Goal: Information Seeking & Learning: Learn about a topic

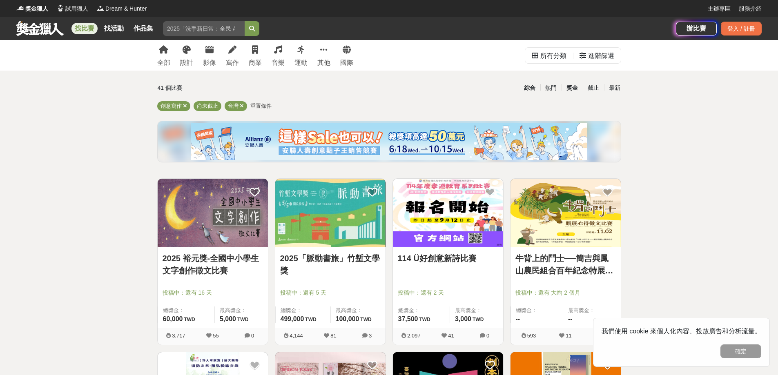
click at [569, 88] on div "獎金" at bounding box center [572, 88] width 21 height 14
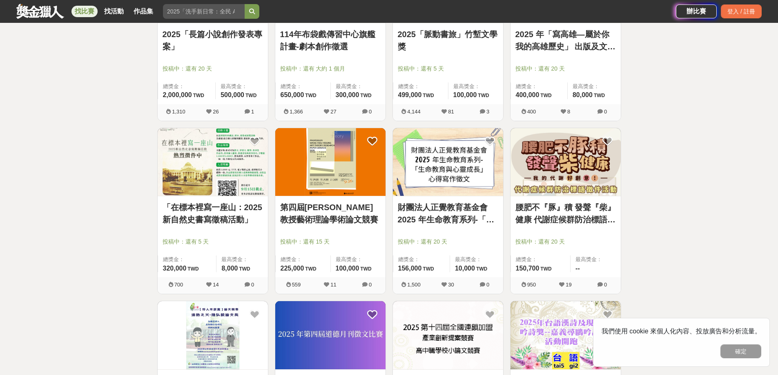
scroll to position [286, 0]
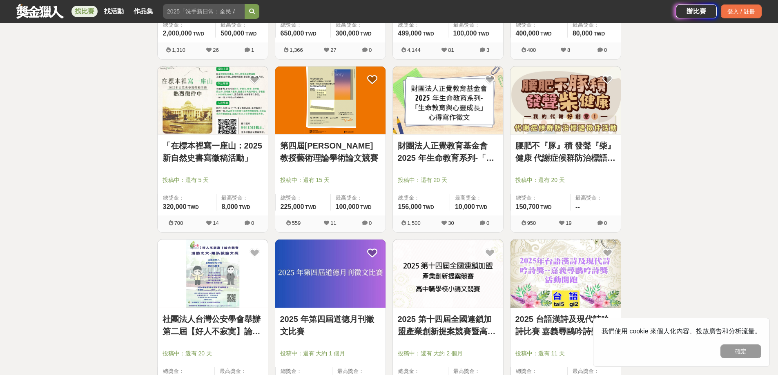
click at [442, 156] on link "財團法人正覺教育基金會 2025 年生命教育系列-「生命教育與心靈成長」心得寫作徵文" at bounding box center [448, 152] width 100 height 25
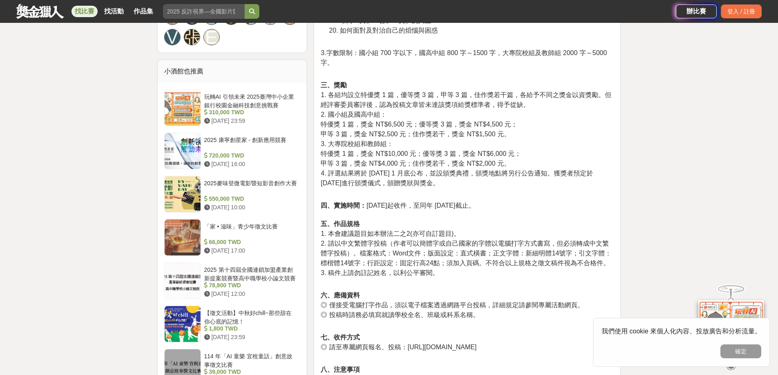
scroll to position [613, 0]
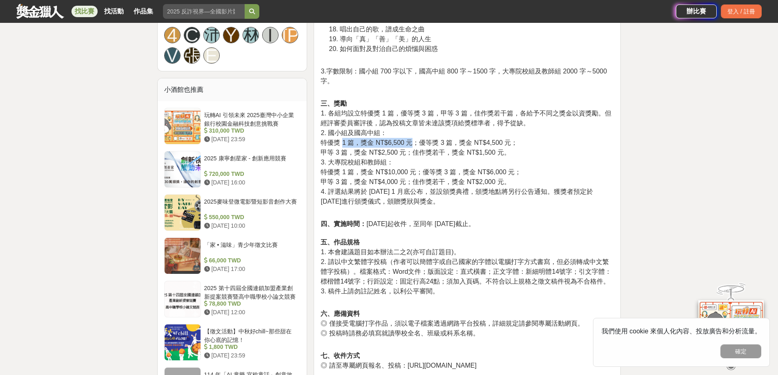
drag, startPoint x: 343, startPoint y: 143, endPoint x: 410, endPoint y: 145, distance: 66.6
click at [410, 145] on span "特優獎 1 篇，獎金 NT$6,500 元；優等獎 3 篇，獎金 NT$4,500 元；" at bounding box center [419, 142] width 197 height 7
click at [431, 145] on span "特優獎 1 篇，獎金 NT$6,500 元；優等獎 3 篇，獎金 NT$4,500 元；" at bounding box center [419, 142] width 197 height 7
drag, startPoint x: 483, startPoint y: 143, endPoint x: 507, endPoint y: 143, distance: 24.1
click at [507, 143] on span "特優獎 1 篇，獎金 NT$6,500 元；優等獎 3 篇，獎金 NT$4,500 元；" at bounding box center [419, 142] width 197 height 7
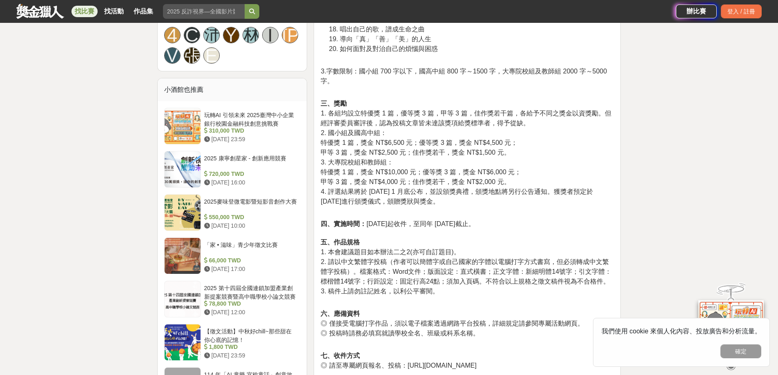
click at [493, 149] on span "甲等 3 篇，獎金 NT$2,500 元；佳作獎若干，獎金 NT$1,500 元。" at bounding box center [416, 152] width 190 height 7
drag, startPoint x: 382, startPoint y: 153, endPoint x: 401, endPoint y: 155, distance: 18.5
click at [401, 155] on span "甲等 3 篇，獎金 NT$2,500 元；佳作獎若干，獎金 NT$1,500 元。" at bounding box center [416, 152] width 190 height 7
click at [479, 185] on p "三、獎勵 1. 各組均設立特優獎 1 篇，優等獎 3 篇，甲等 3 篇，佳作獎若干篇，各給予不同之獎金以資獎勵。但經評審委員審評後，認為投稿文章皆未達該獎項給…" at bounding box center [467, 157] width 293 height 116
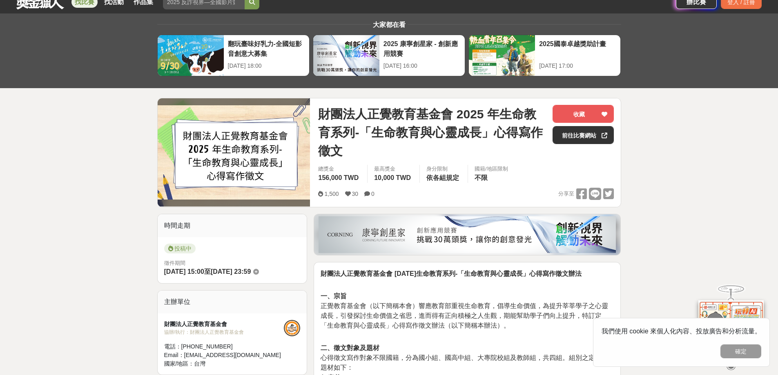
scroll to position [41, 0]
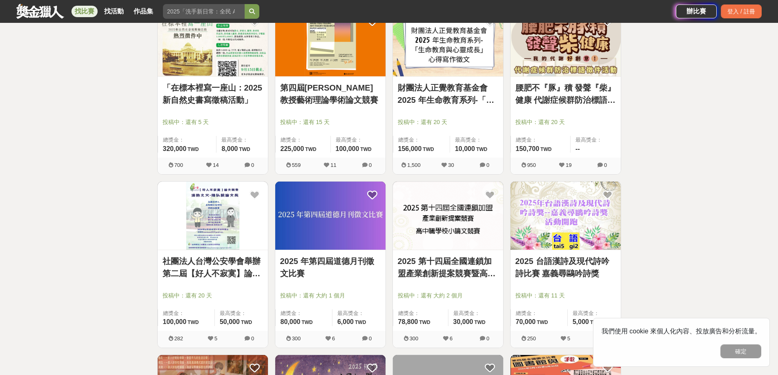
scroll to position [531, 0]
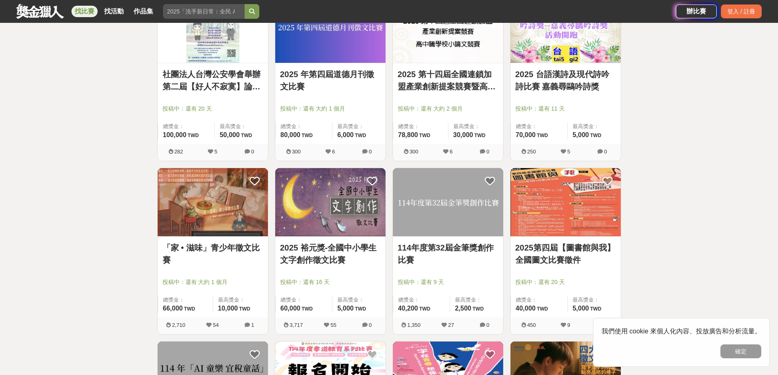
click at [178, 258] on link "「家 • 滋味」青少年徵文比賽" at bounding box center [213, 254] width 100 height 25
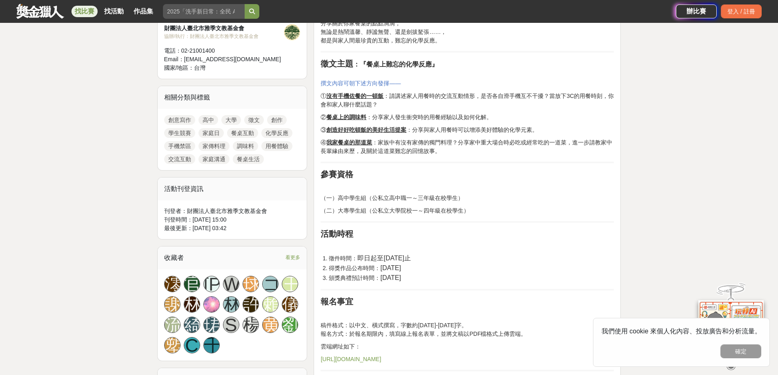
scroll to position [408, 0]
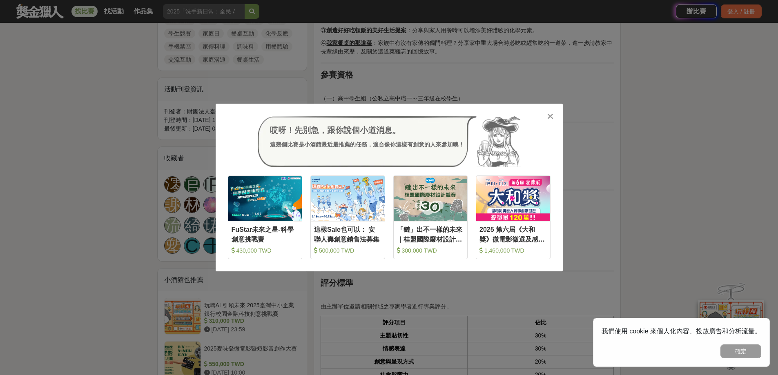
click at [556, 117] on div "哎呀！先別急，跟你說個小道消息。 這幾個比賽是小酒館最近最推薦的任務，適合像你這樣有創意的人來參加噢！ 收藏 FuStar未來之星-科學創意挑戰賽 430,0…" at bounding box center [389, 188] width 347 height 168
click at [550, 118] on icon at bounding box center [550, 116] width 6 height 8
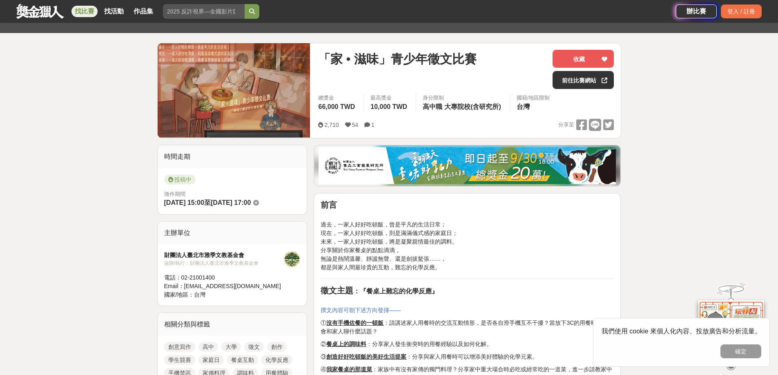
scroll to position [0, 0]
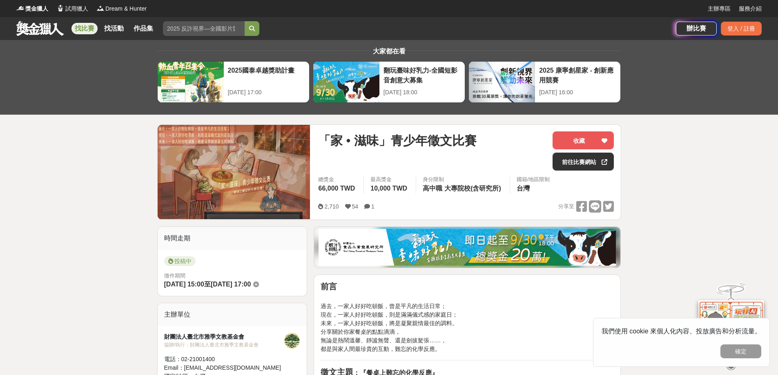
drag, startPoint x: 465, startPoint y: 0, endPoint x: 632, endPoint y: 190, distance: 252.0
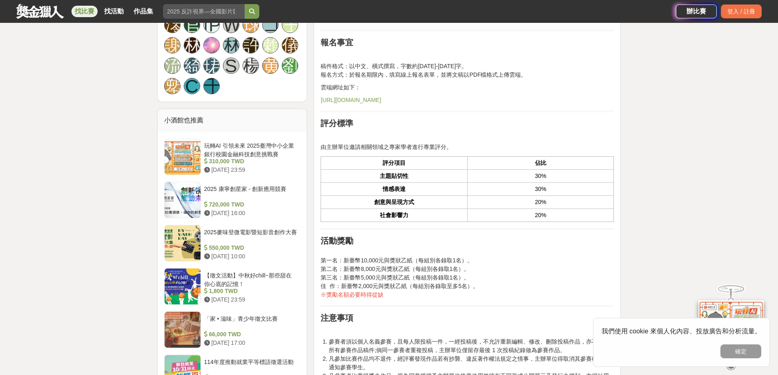
scroll to position [653, 0]
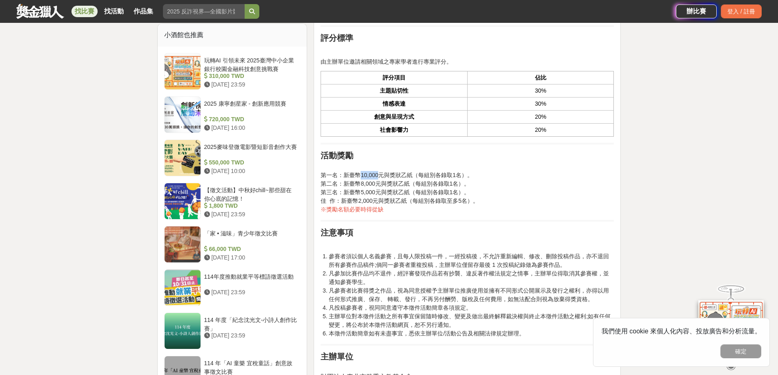
drag, startPoint x: 362, startPoint y: 176, endPoint x: 378, endPoint y: 176, distance: 15.9
click at [378, 176] on span "第一名：新臺幣10,000元與獎狀乙紙（每組別各錄取1名）。" at bounding box center [397, 175] width 152 height 7
click at [473, 248] on p at bounding box center [467, 244] width 293 height 9
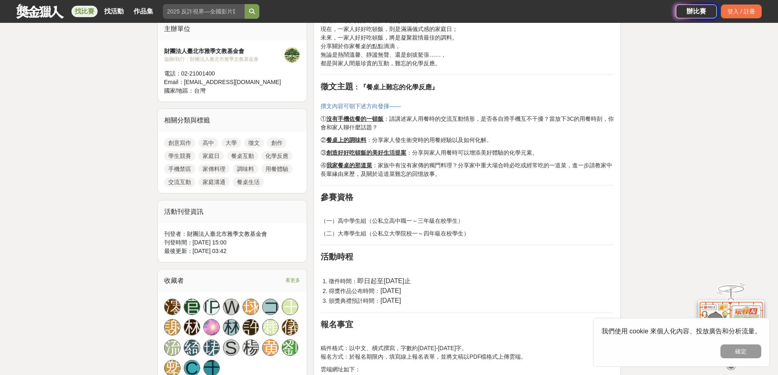
scroll to position [0, 0]
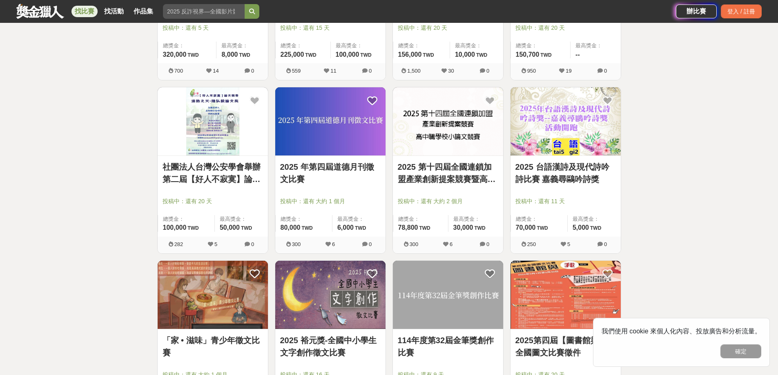
scroll to position [286, 0]
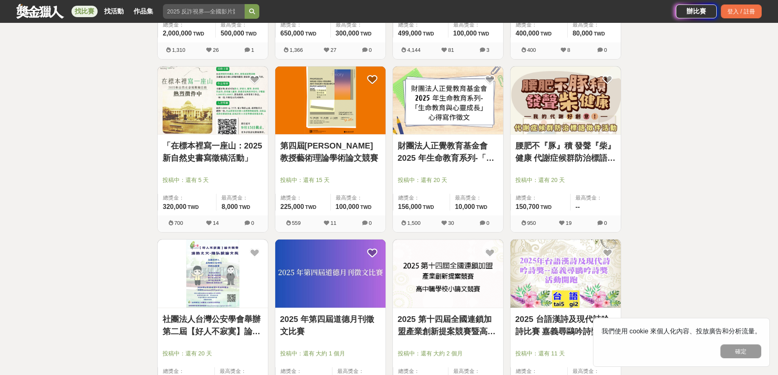
click at [439, 151] on link "財團法人正覺教育基金會 2025 年生命教育系列-「生命教育與心靈成長」心得寫作徵文" at bounding box center [448, 152] width 100 height 25
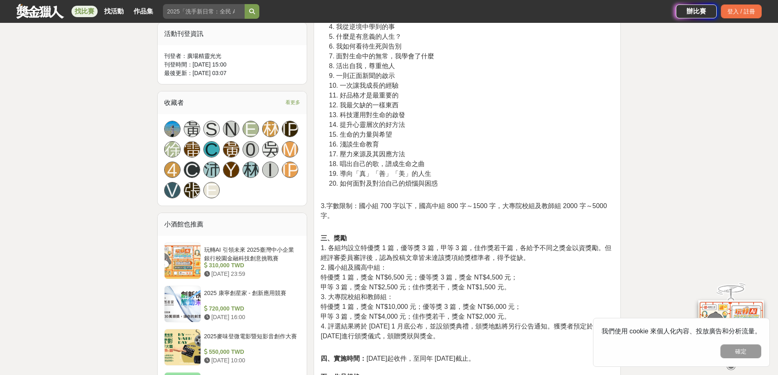
scroll to position [531, 0]
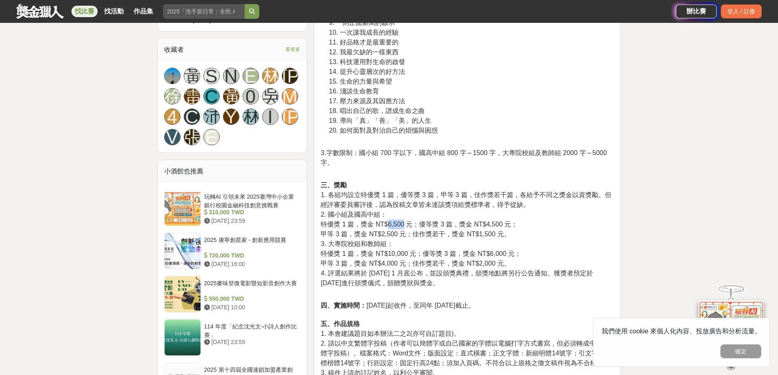
drag, startPoint x: 388, startPoint y: 222, endPoint x: 405, endPoint y: 224, distance: 17.6
click at [405, 224] on span "特優獎 1 篇，獎金 NT$6,500 元；優等獎 3 篇，獎金 NT$4,500 元；" at bounding box center [419, 224] width 197 height 7
click at [416, 232] on span "甲等 3 篇，獎金 NT$2,500 元；佳作獎若干，獎金 NT$1,500 元。" at bounding box center [416, 234] width 190 height 7
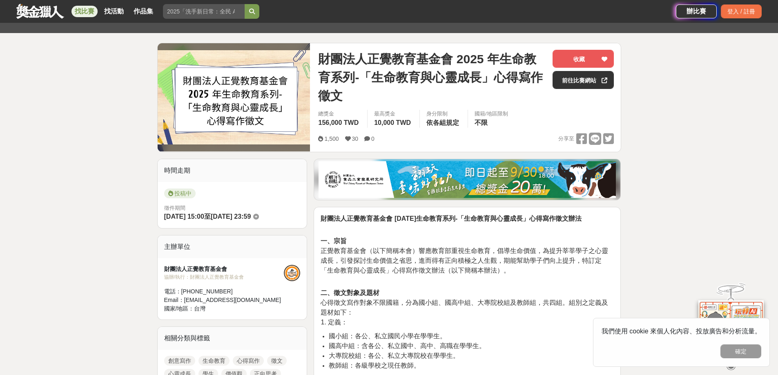
scroll to position [0, 0]
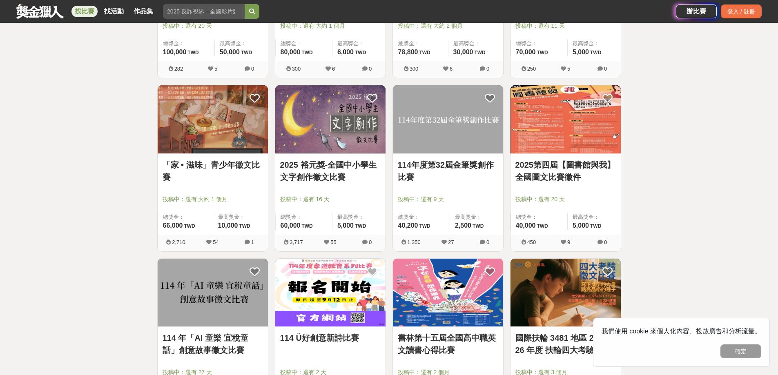
scroll to position [700, 0]
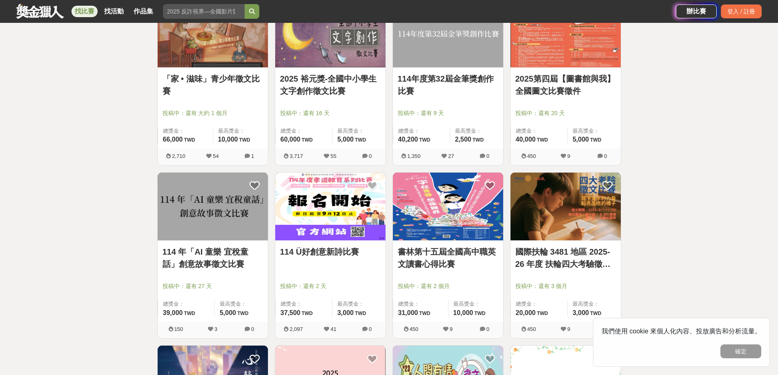
click at [581, 265] on link "國際扶輪 3481 地區 2025-26 年度 扶輪四大考驗徵文比賽" at bounding box center [565, 258] width 100 height 25
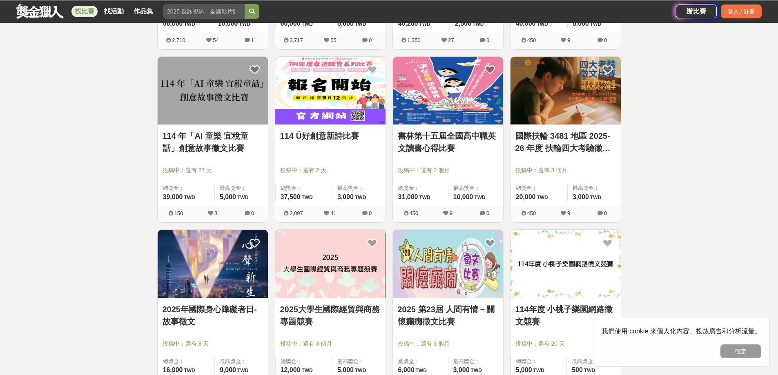
scroll to position [863, 0]
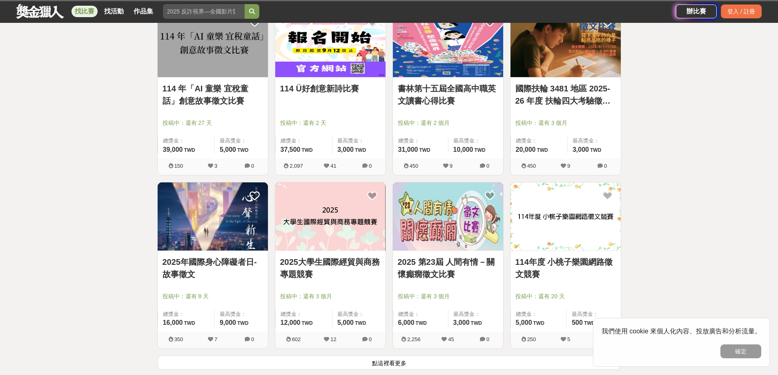
click at [572, 274] on link "114年度 小桃子樂園網路徵文競賽" at bounding box center [565, 268] width 100 height 25
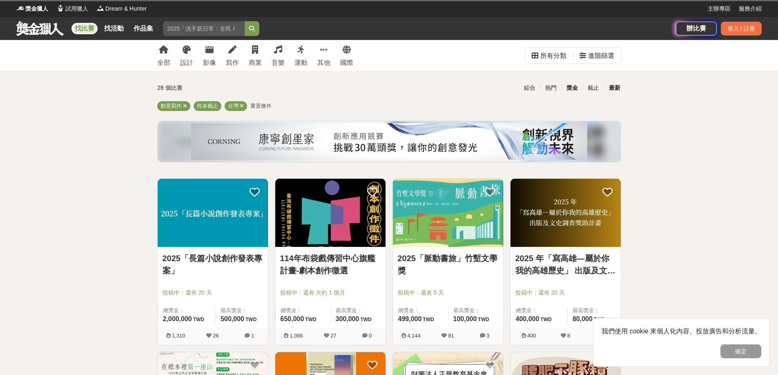
click at [615, 90] on div "最新" at bounding box center [614, 88] width 21 height 14
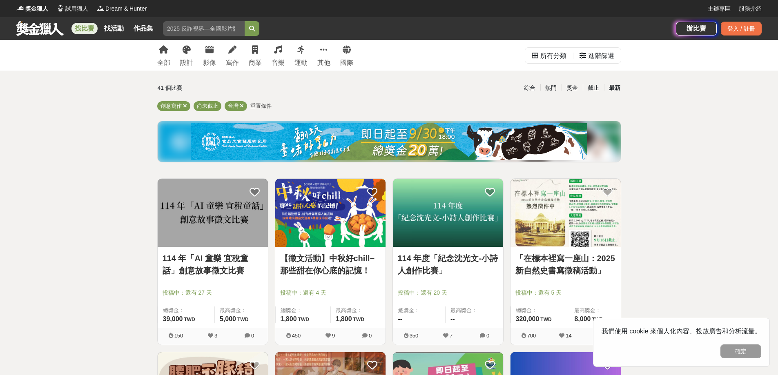
click at [223, 274] on link "114 年「AI 童樂 宜稅童話」創意故事徵文比賽" at bounding box center [213, 264] width 100 height 25
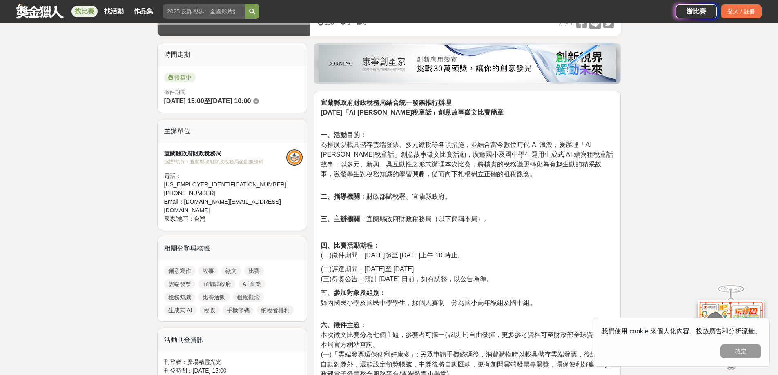
scroll to position [245, 0]
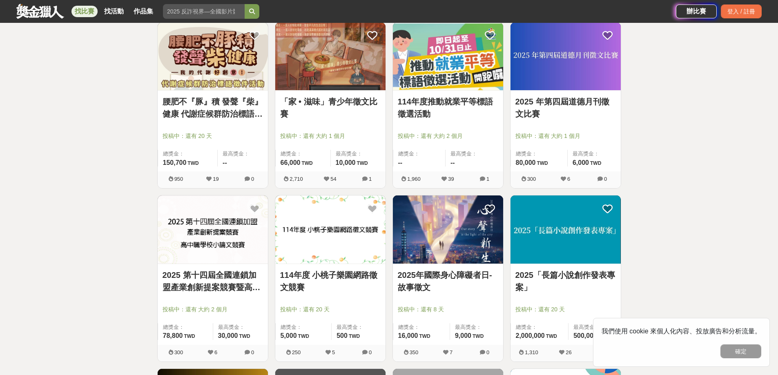
scroll to position [653, 0]
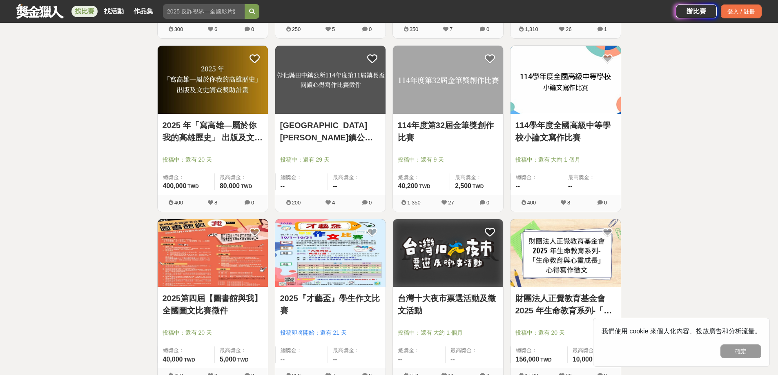
click at [446, 308] on link "台灣十大夜市票選活動及徵文活動" at bounding box center [448, 304] width 100 height 25
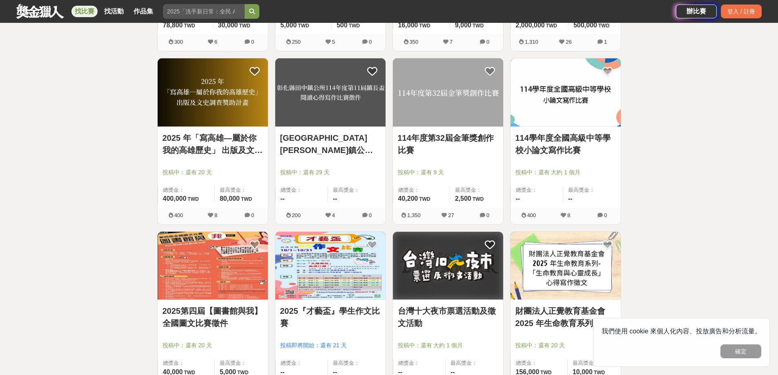
scroll to position [653, 0]
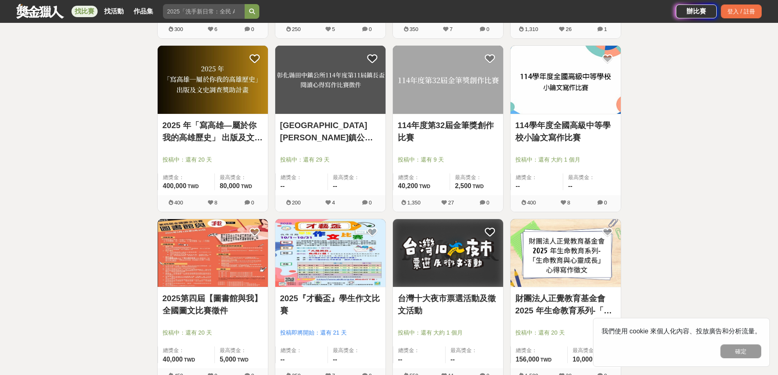
click at [210, 151] on div at bounding box center [215, 148] width 105 height 10
click at [200, 131] on link "2025 年「寫高雄—屬於你我的高雄歷史」 出版及文史調查獎助計畫" at bounding box center [213, 131] width 100 height 25
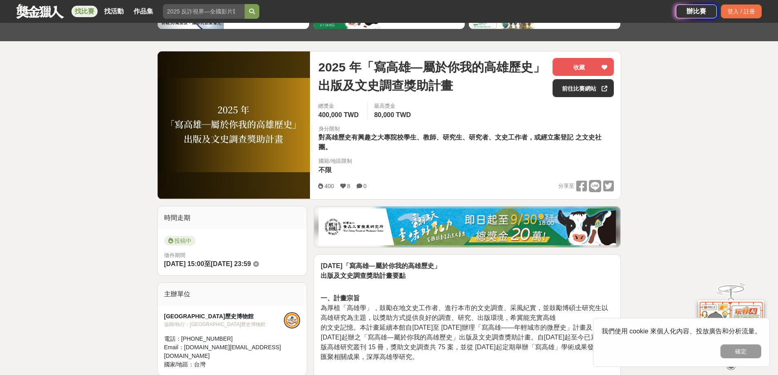
scroll to position [82, 0]
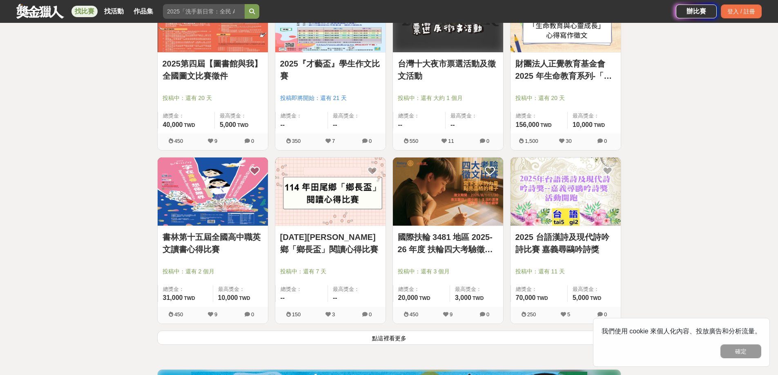
scroll to position [899, 0]
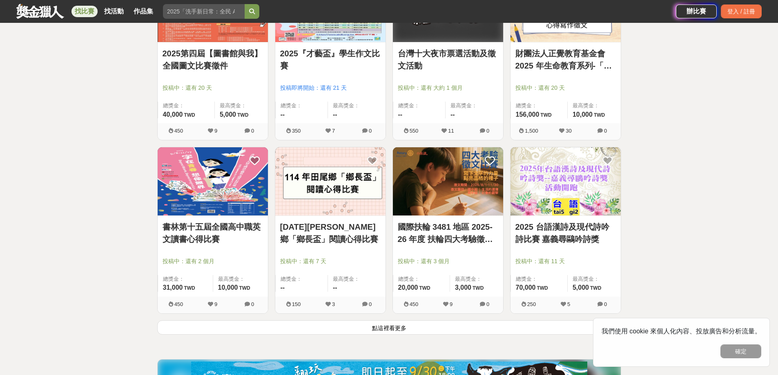
click at [221, 245] on link "書林第十五屆全國高中職英文讀書心得比賽" at bounding box center [213, 233] width 100 height 25
